Goal: Register for event/course

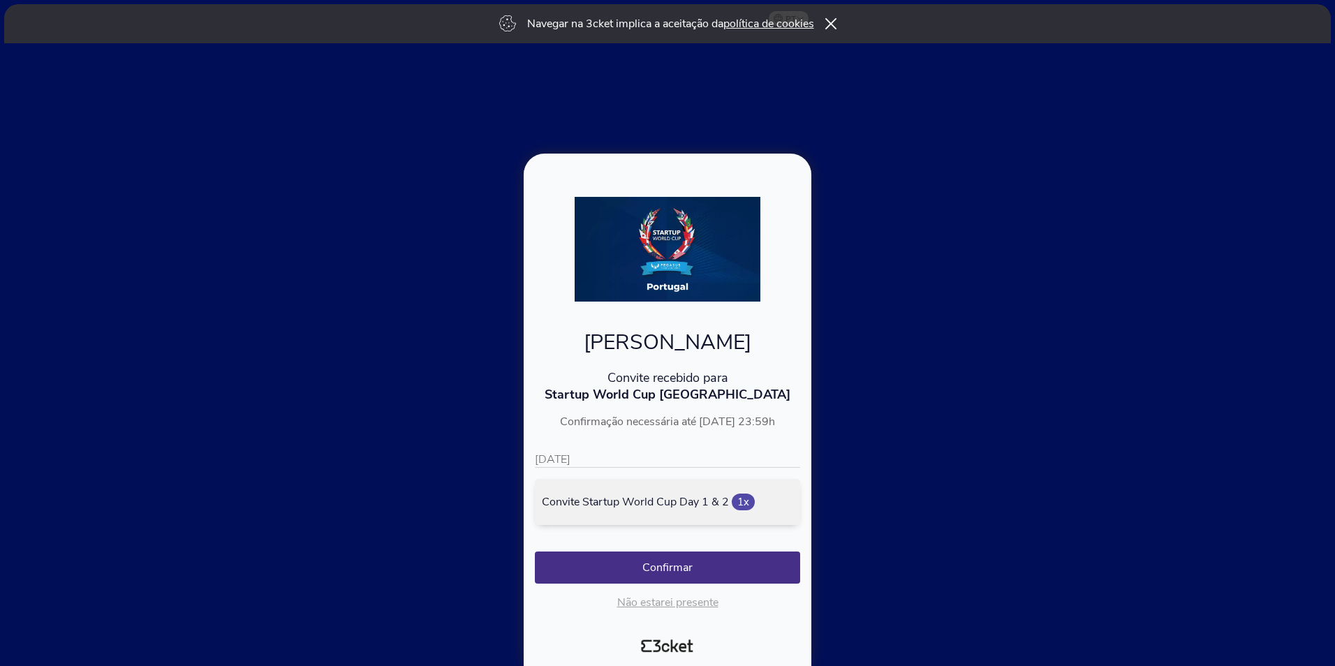
click at [741, 502] on span "1x" at bounding box center [743, 502] width 23 height 17
click at [641, 468] on div "10/09/2025 Convite Startup World Cup Day 1 & 2 1x" at bounding box center [667, 488] width 265 height 73
click at [634, 464] on p "10/09/2025" at bounding box center [667, 460] width 265 height 16
click at [827, 23] on icon at bounding box center [830, 23] width 12 height 11
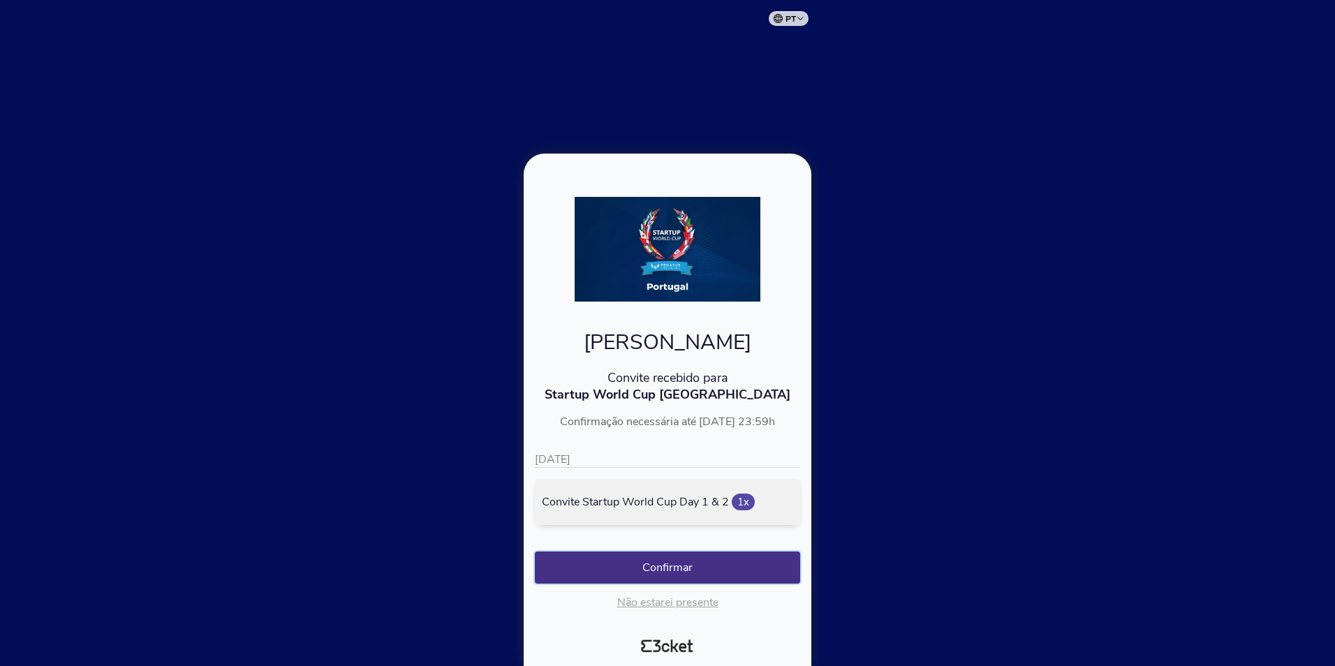
click at [674, 579] on button "Confirmar" at bounding box center [667, 567] width 265 height 32
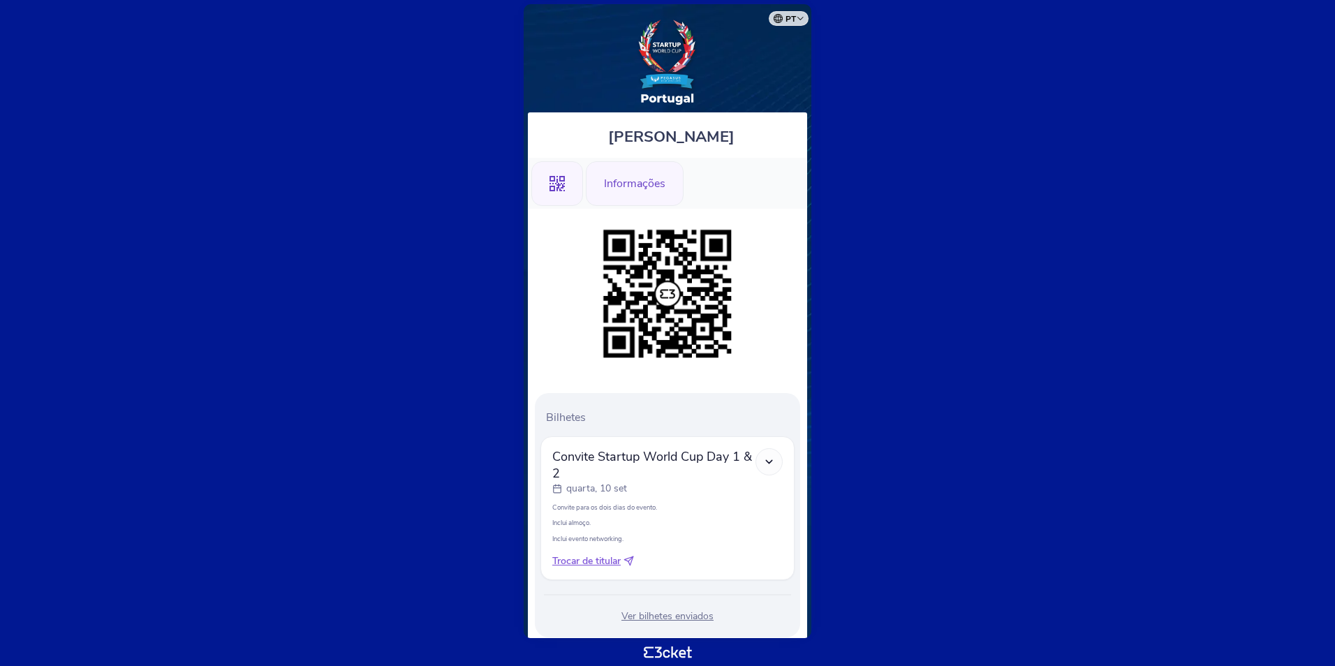
click at [639, 193] on div "Informações" at bounding box center [635, 183] width 98 height 45
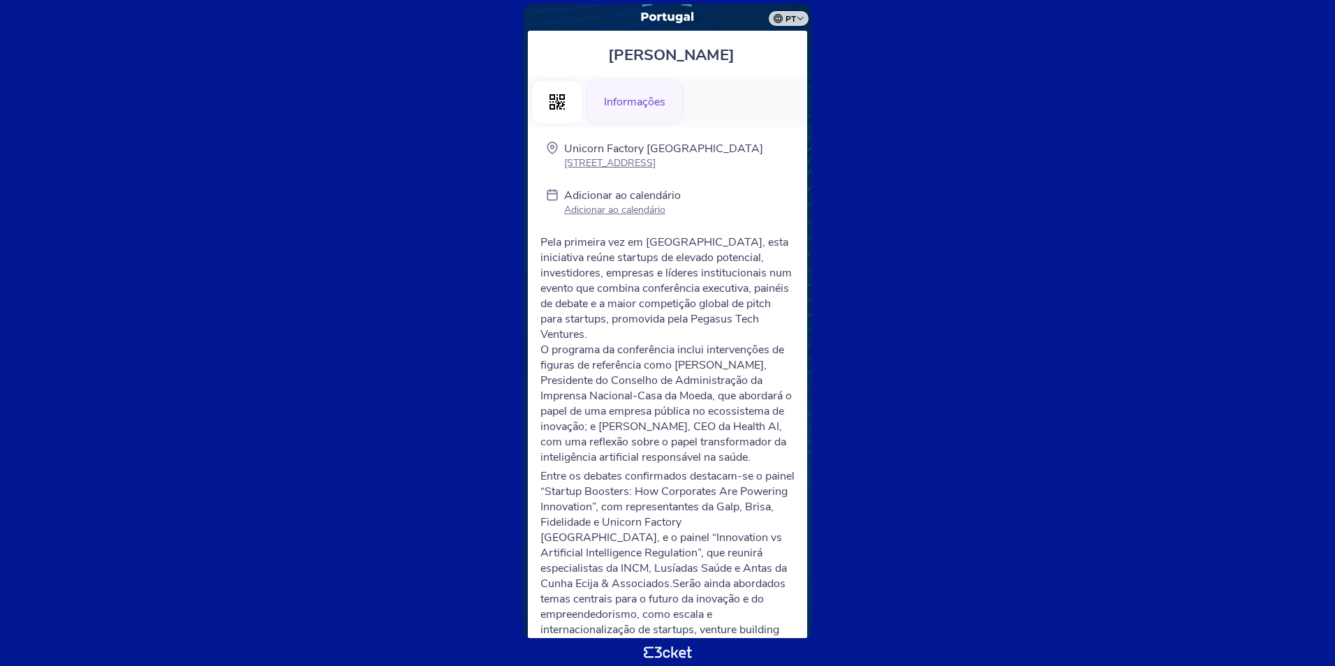
scroll to position [123, 0]
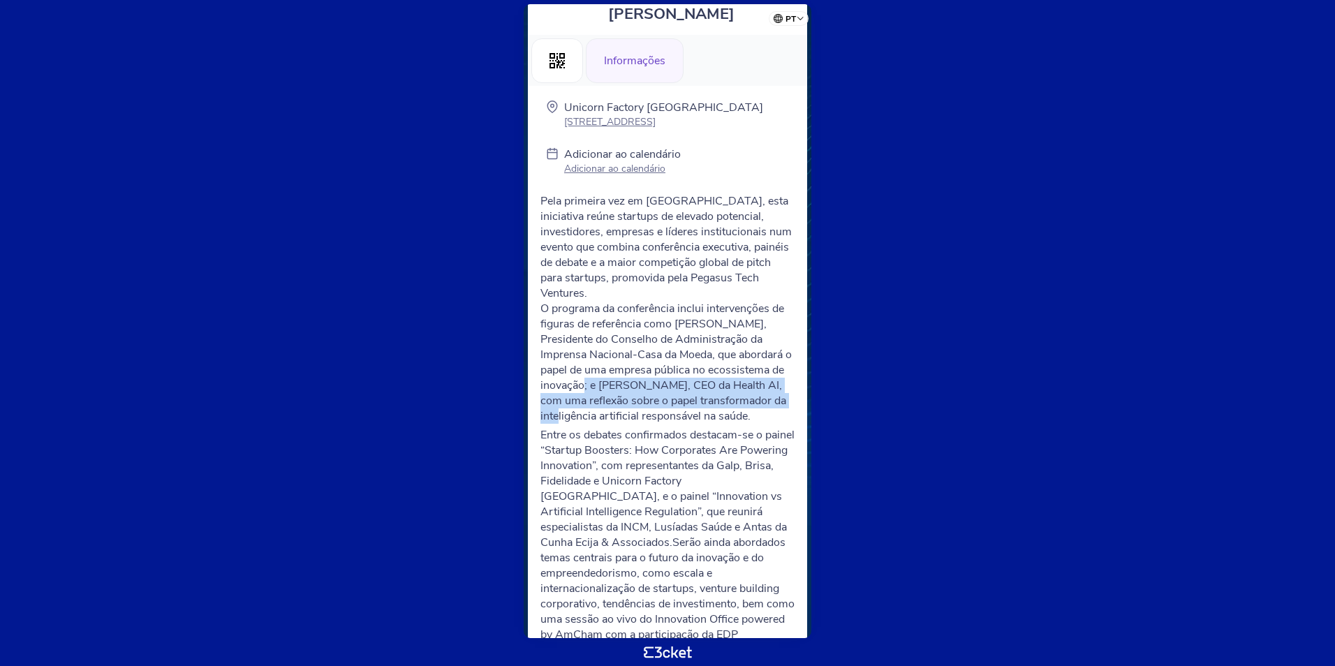
drag, startPoint x: 547, startPoint y: 366, endPoint x: 755, endPoint y: 383, distance: 209.4
click at [755, 383] on p "O programa da conferência inclui intervenções de figuras de referência como Dor…" at bounding box center [667, 362] width 254 height 123
drag, startPoint x: 755, startPoint y: 383, endPoint x: 667, endPoint y: 339, distance: 99.0
click at [667, 339] on p "O programa da conferência inclui intervenções de figuras de referência como Dor…" at bounding box center [667, 362] width 254 height 123
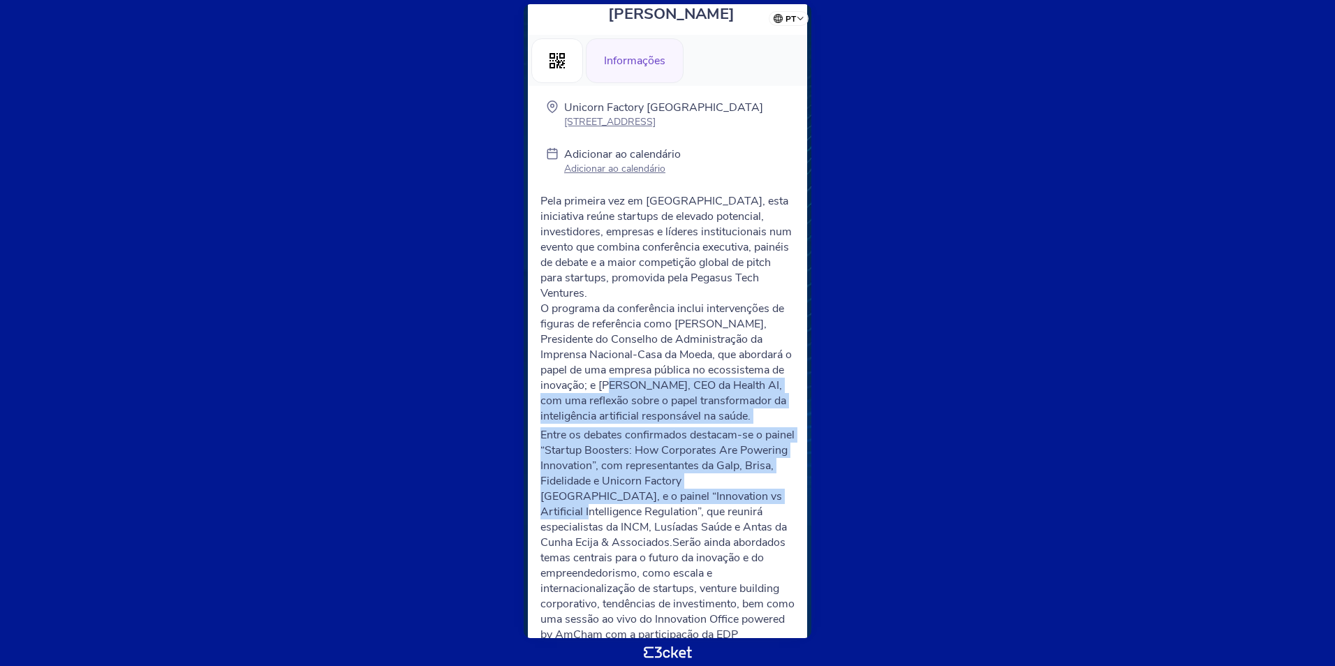
drag, startPoint x: 574, startPoint y: 369, endPoint x: 772, endPoint y: 474, distance: 224.2
click at [772, 474] on div "Pela primeira vez em Portugal, esta iniciativa reúne startups de elevado potenc…" at bounding box center [667, 513] width 254 height 640
click at [644, 437] on p "Entre os debates confirmados destacam-se o painel “Startup Boosters: How Corpor…" at bounding box center [667, 542] width 254 height 230
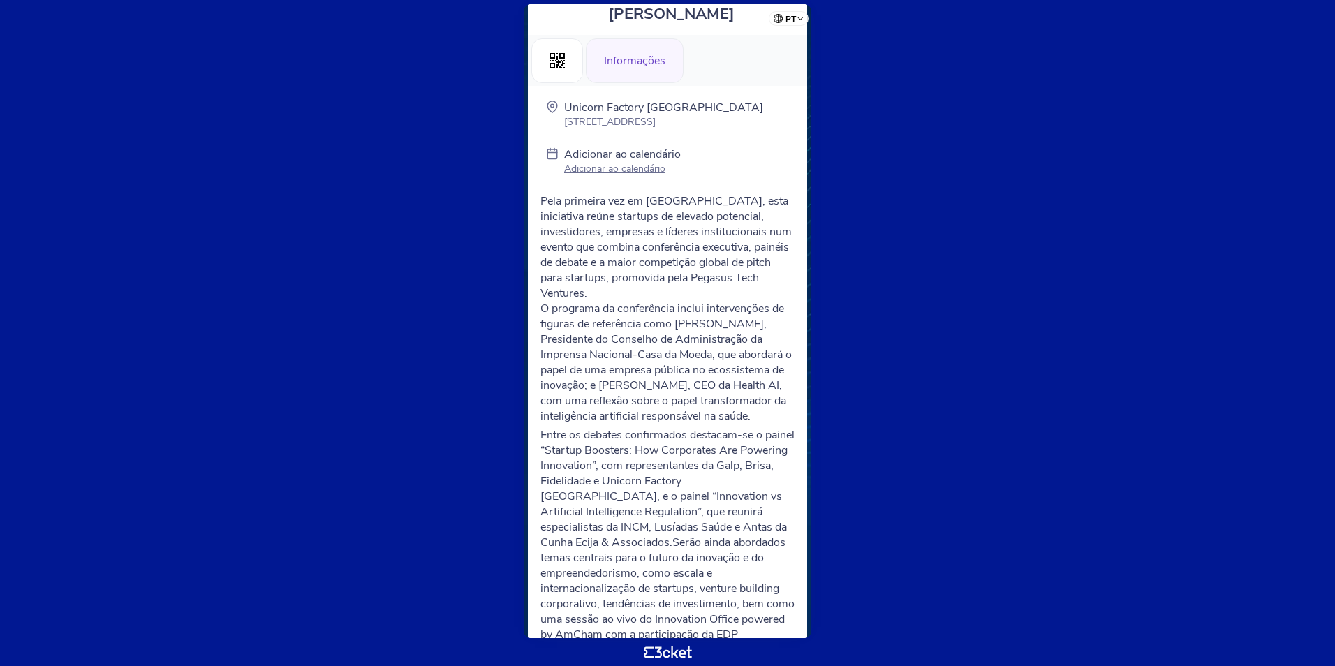
click at [540, 427] on p "Entre os debates confirmados destacam-se o painel “Startup Boosters: How Corpor…" at bounding box center [667, 542] width 254 height 230
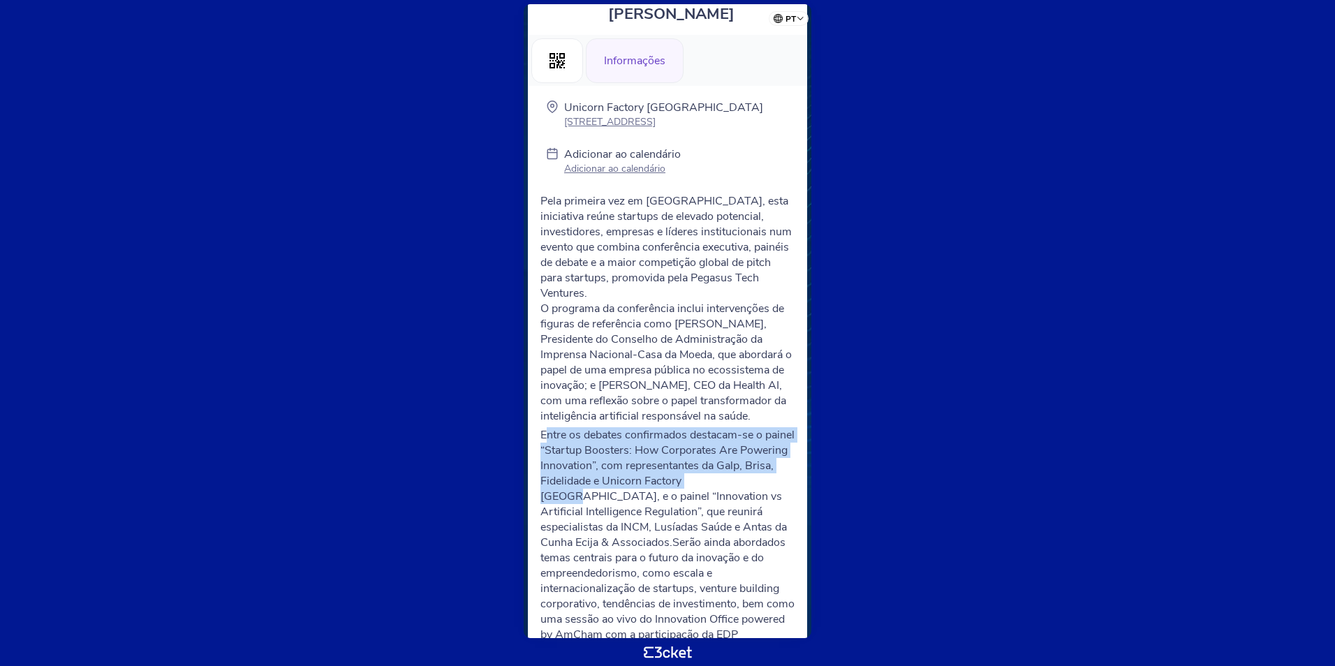
drag, startPoint x: 544, startPoint y: 422, endPoint x: 776, endPoint y: 468, distance: 236.3
click at [776, 468] on p "Entre os debates confirmados destacam-se o painel “Startup Boosters: How Corpor…" at bounding box center [667, 542] width 254 height 230
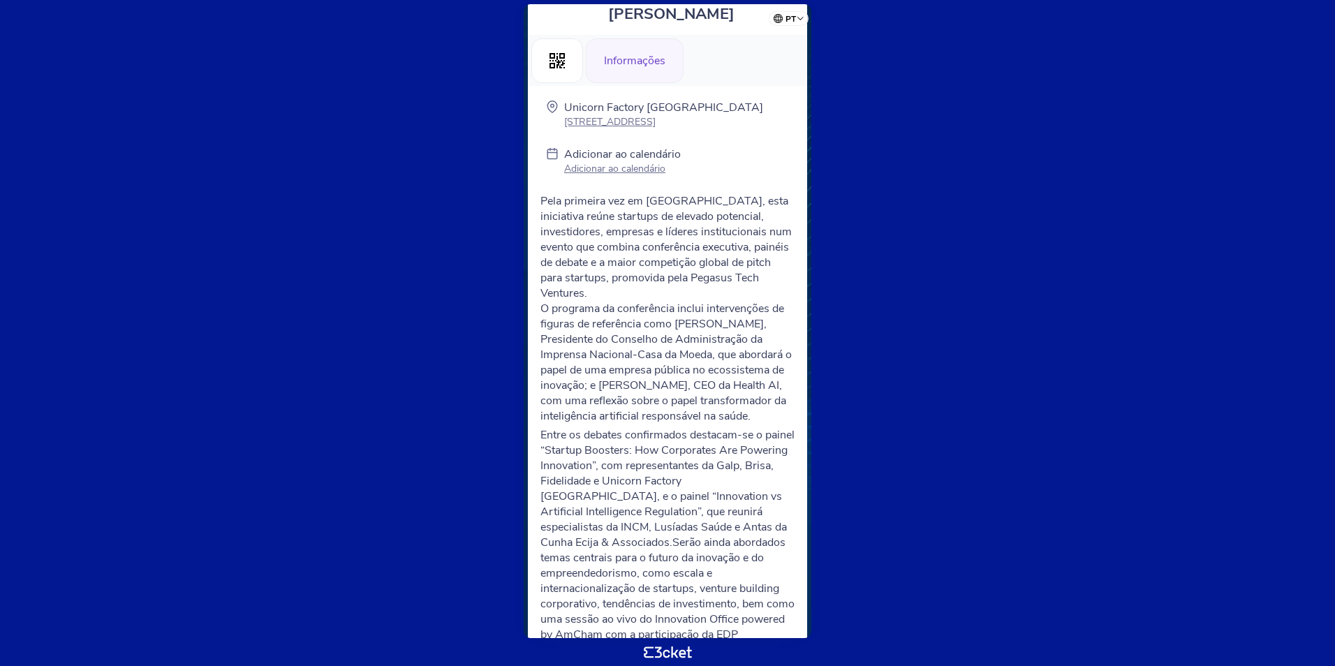
drag, startPoint x: 776, startPoint y: 468, endPoint x: 780, endPoint y: 482, distance: 13.9
click at [780, 482] on p "Entre os debates confirmados destacam-se o painel “Startup Boosters: How Corpor…" at bounding box center [667, 542] width 254 height 230
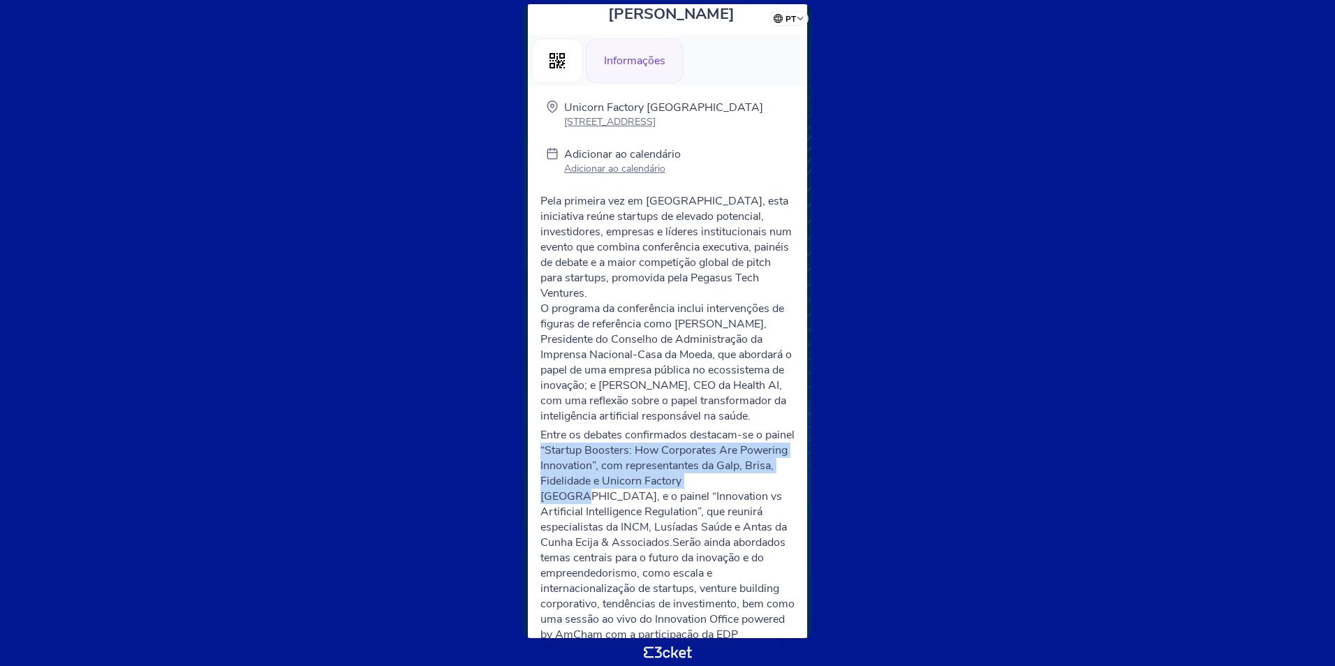
drag, startPoint x: 778, startPoint y: 467, endPoint x: 575, endPoint y: 436, distance: 205.6
click at [575, 436] on p "Entre os debates confirmados destacam-se o painel “Startup Boosters: How Corpor…" at bounding box center [667, 542] width 254 height 230
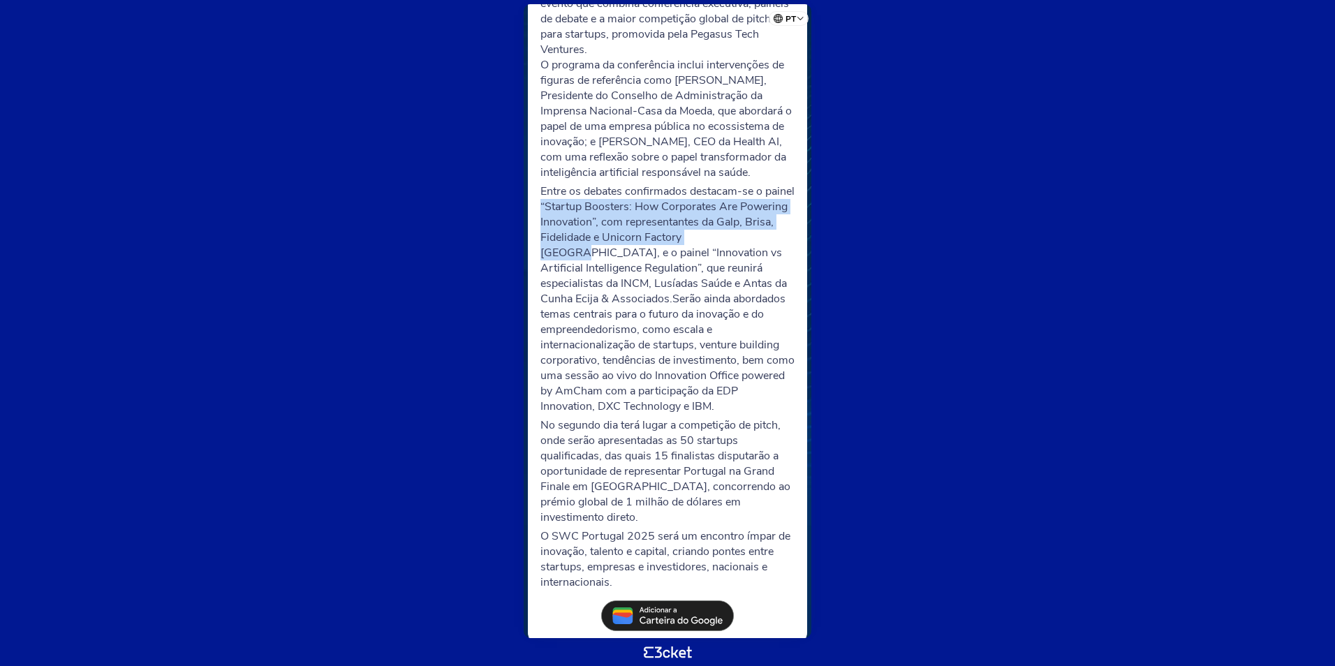
scroll to position [0, 0]
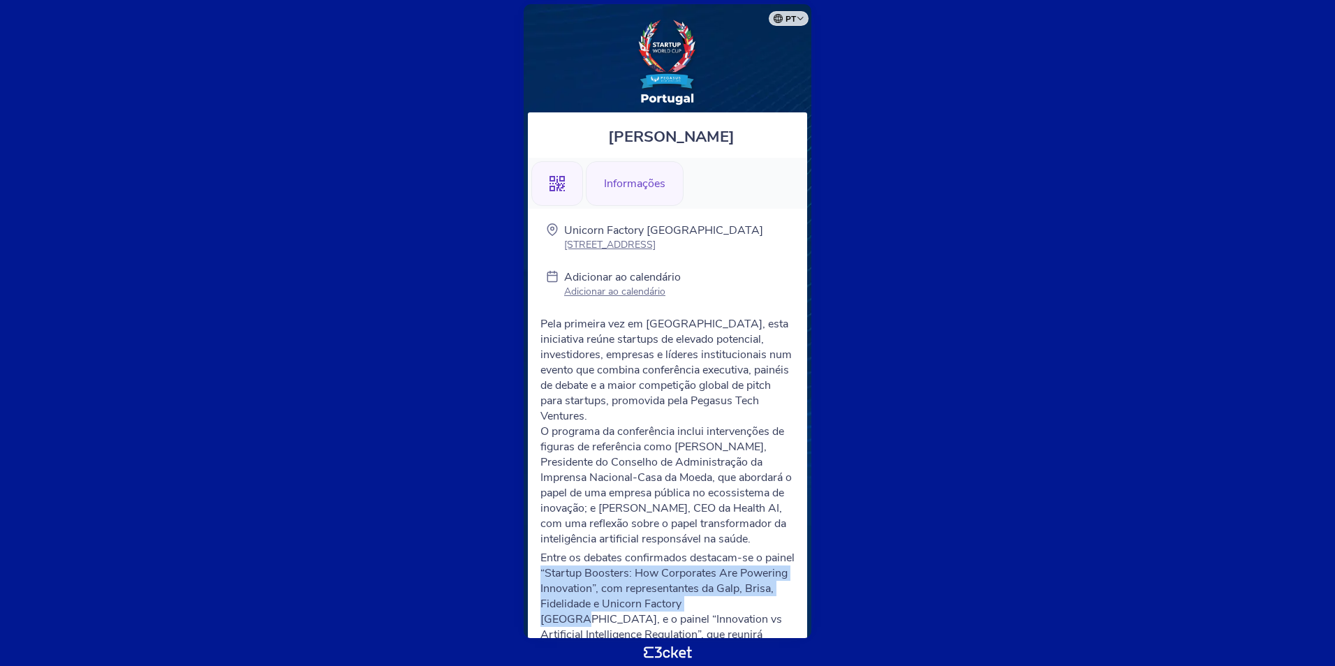
click at [556, 187] on icon at bounding box center [556, 183] width 15 height 15
